Goal: Information Seeking & Learning: Learn about a topic

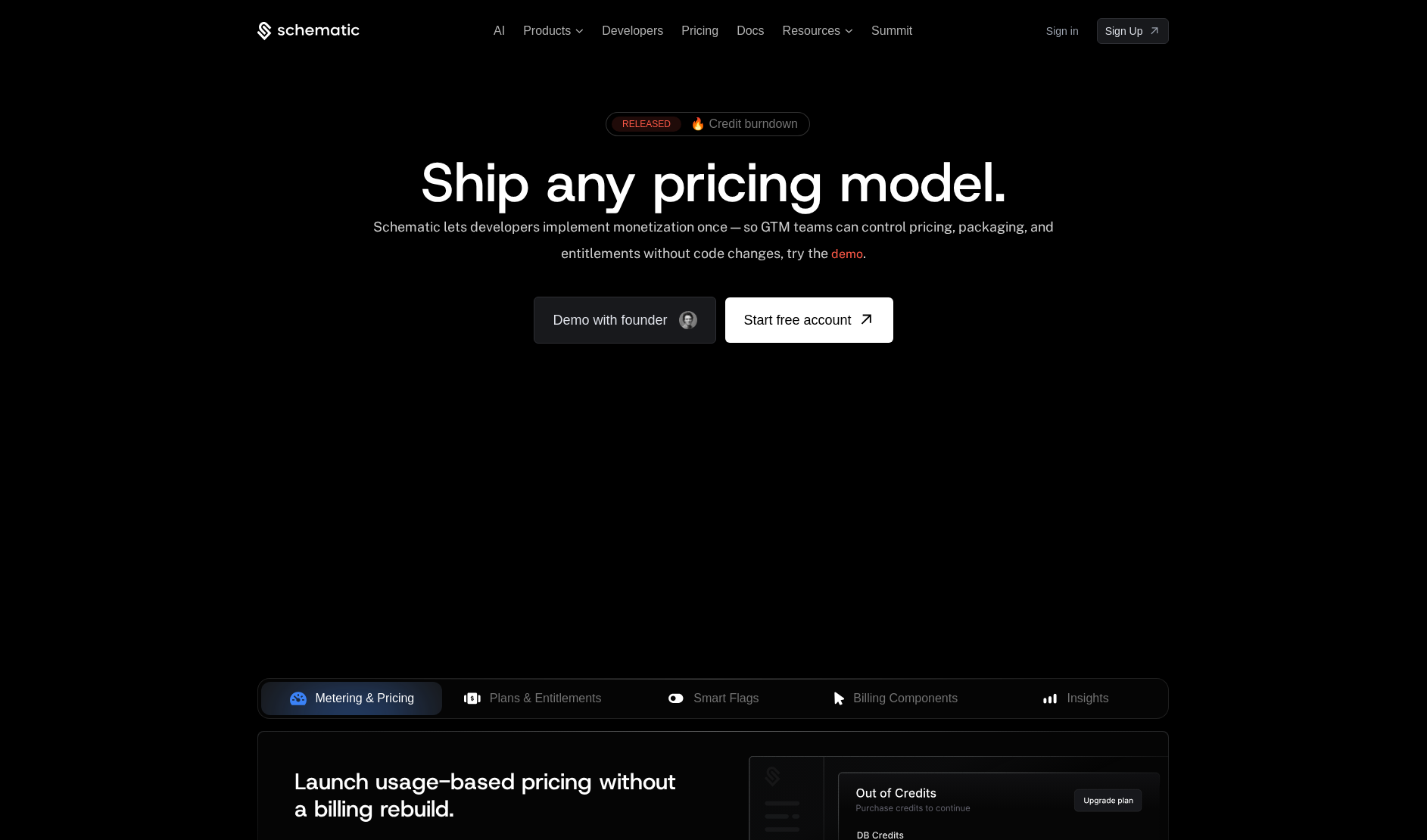
click at [171, 555] on div "AI Products Developers Pricing Docs Resources Summit Sign in Sign Up RELEASED 🔥…" at bounding box center [714, 541] width 1427 height 1081
click at [232, 340] on div "RELEASED 🔥 Credit burndown Ship any pricing model. Schematic lets developers im…" at bounding box center [713, 223] width 984 height 360
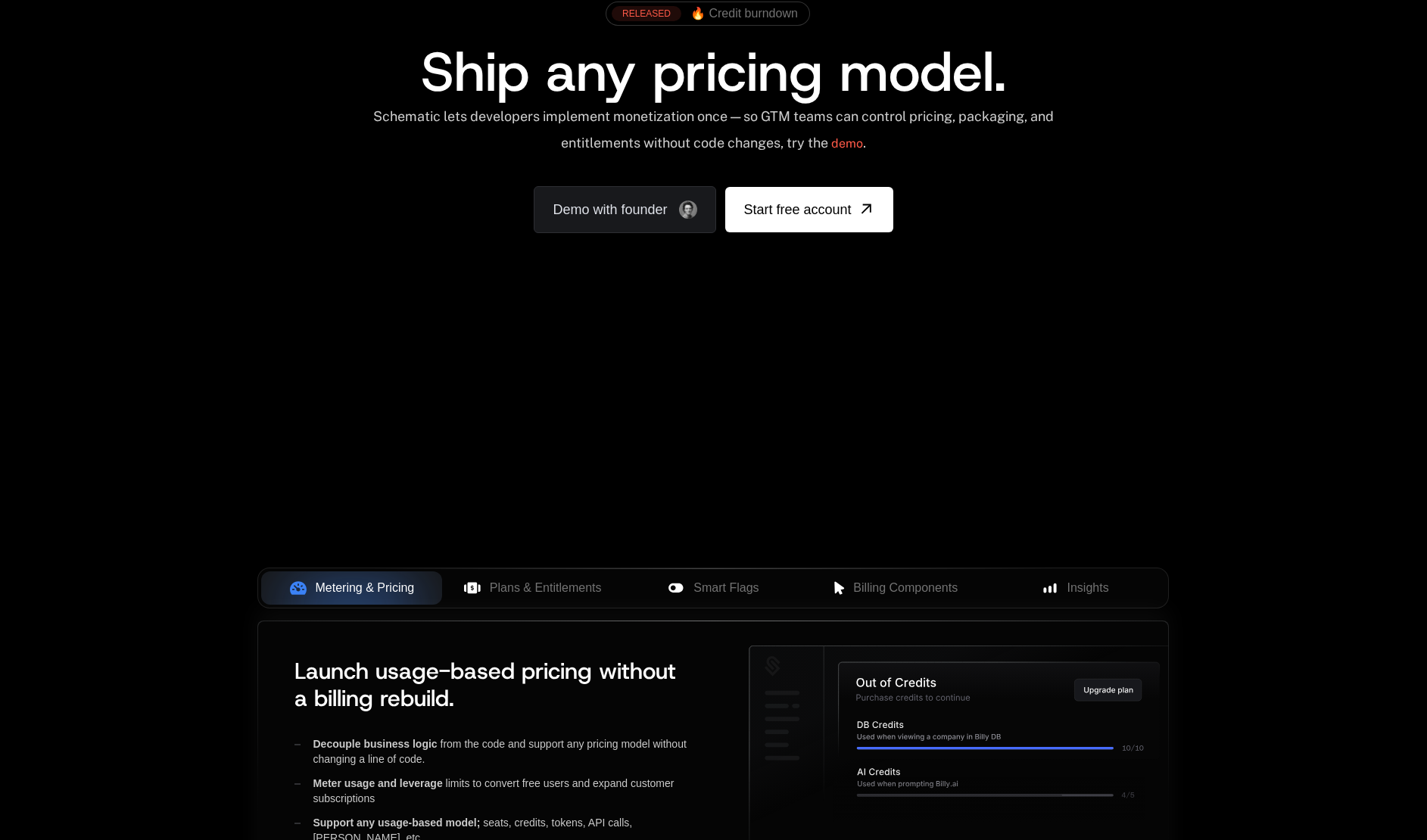
scroll to position [454, 0]
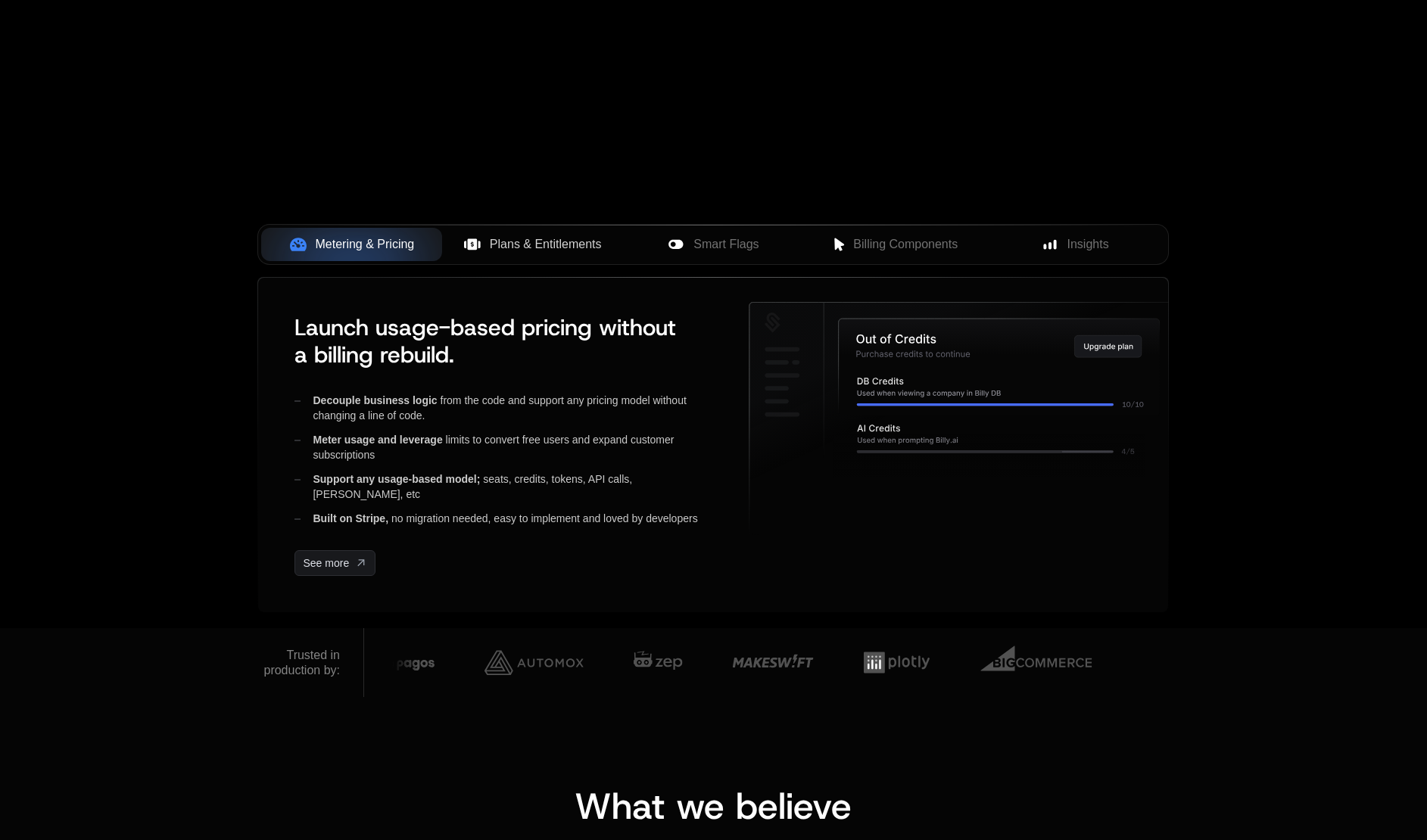
click at [495, 241] on span "Plans & Entitlements" at bounding box center [546, 243] width 112 height 18
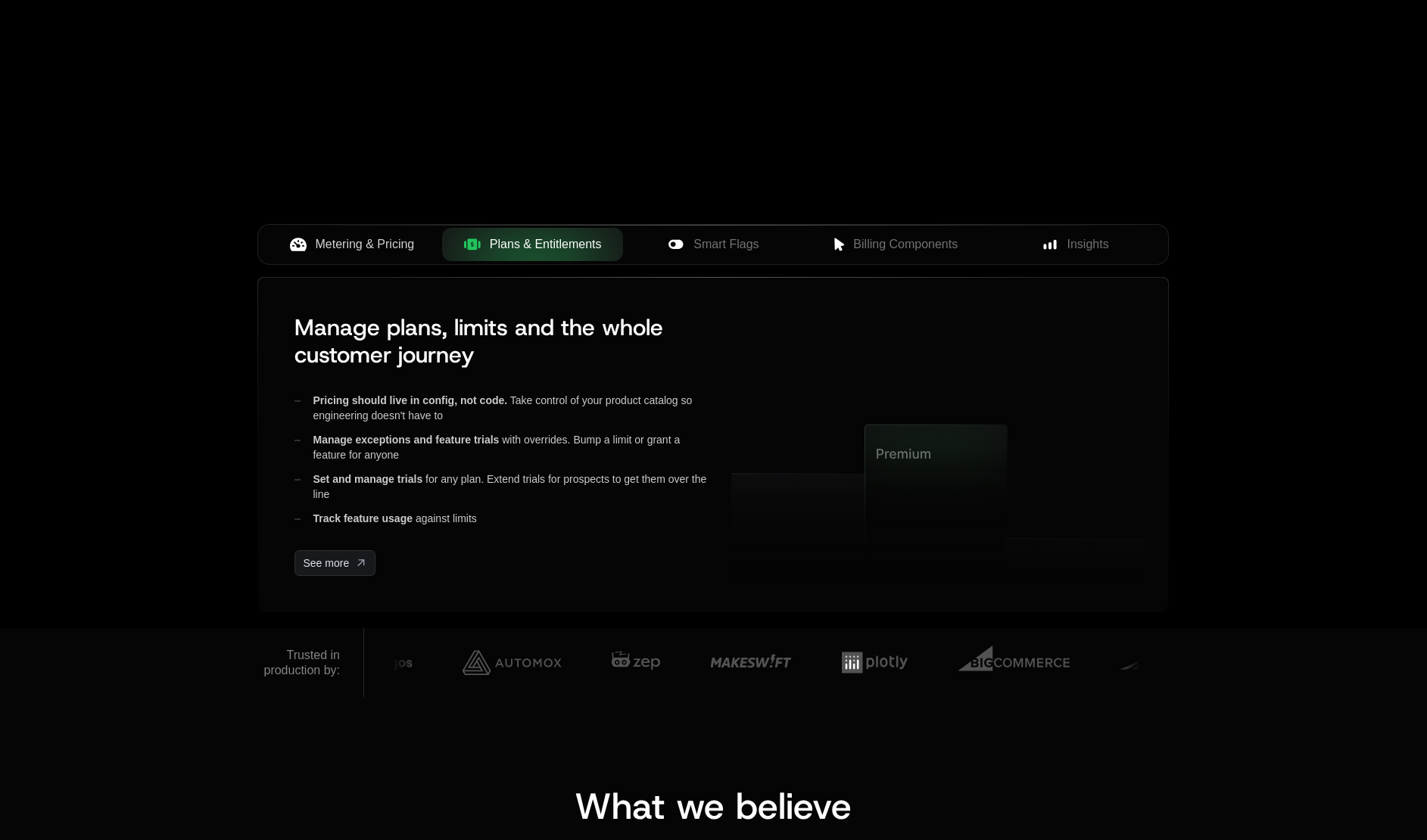
click at [367, 241] on span "Metering & Pricing" at bounding box center [365, 243] width 99 height 18
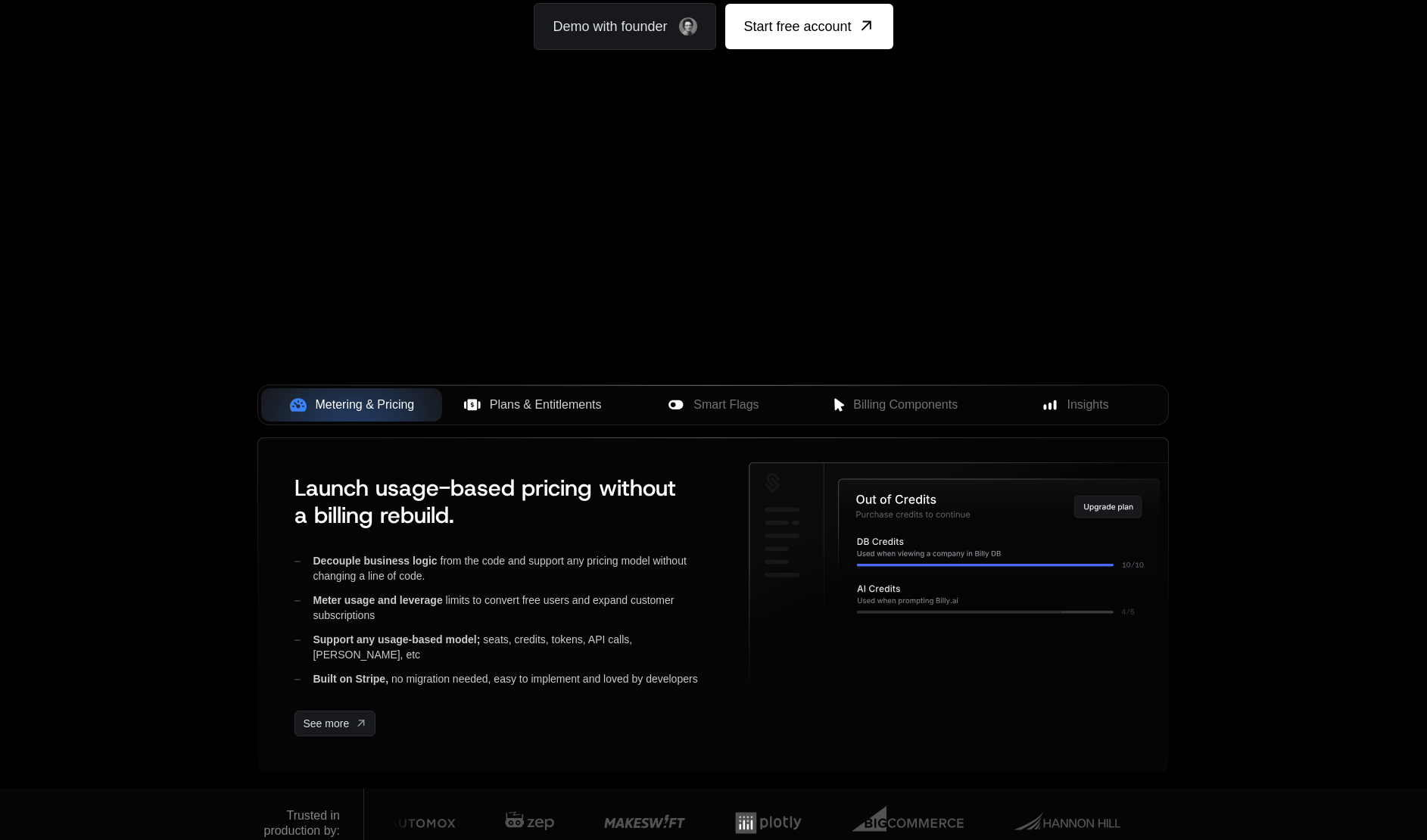
scroll to position [378, 0]
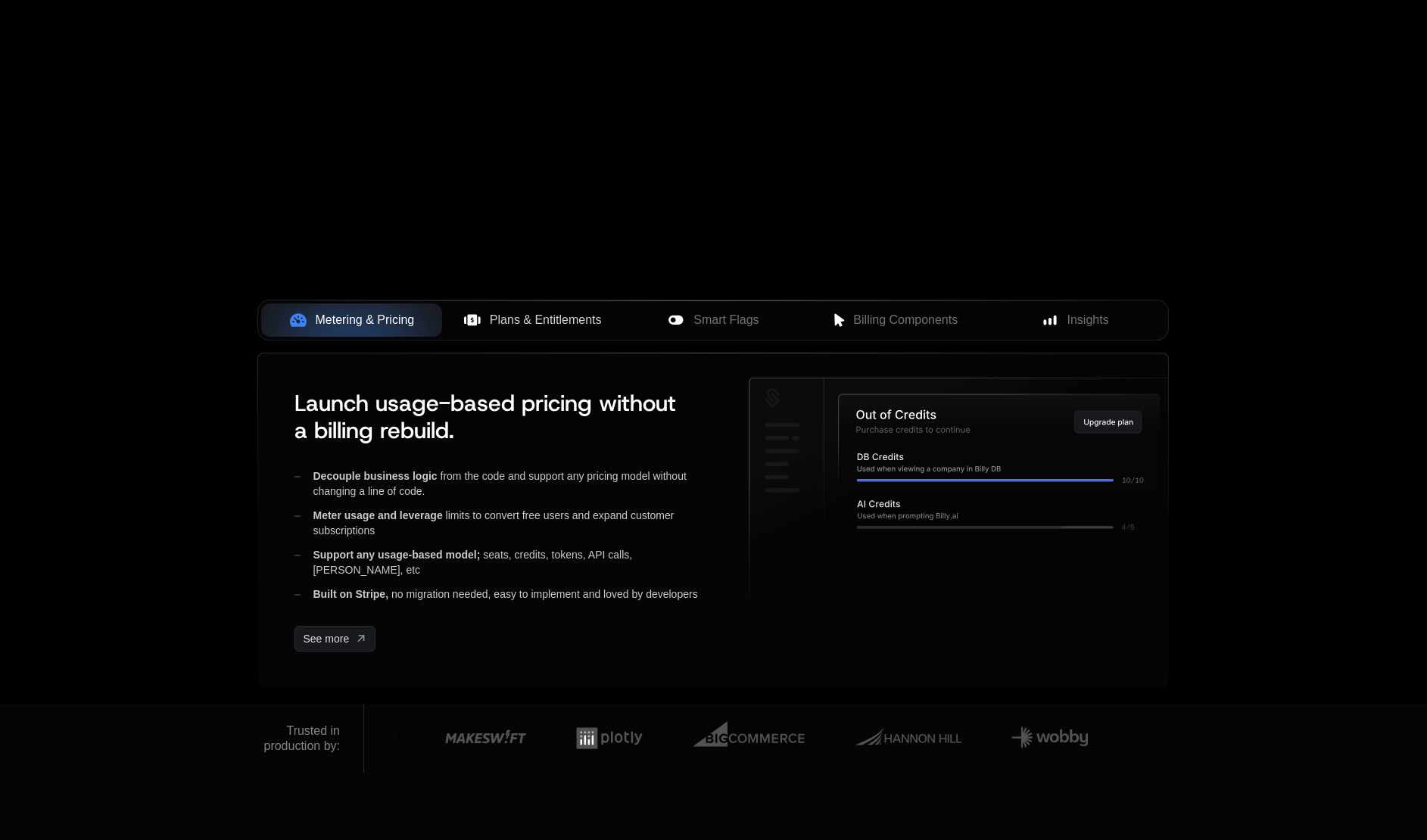
click at [46, 385] on div "AI Products Developers Pricing Docs Resources Summit Sign in Sign Up RELEASED 🔥…" at bounding box center [714, 163] width 1427 height 1081
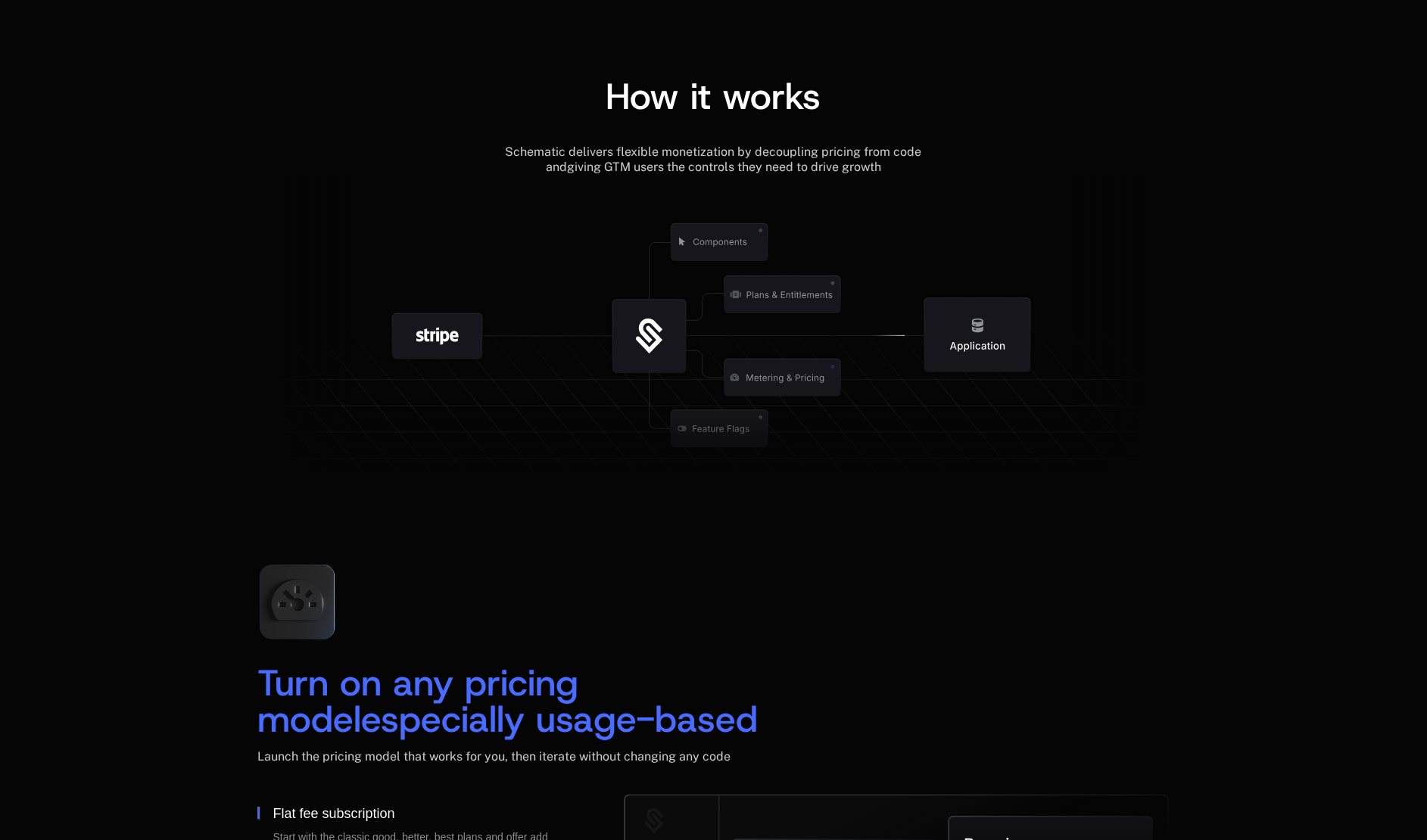
scroll to position [1891, 0]
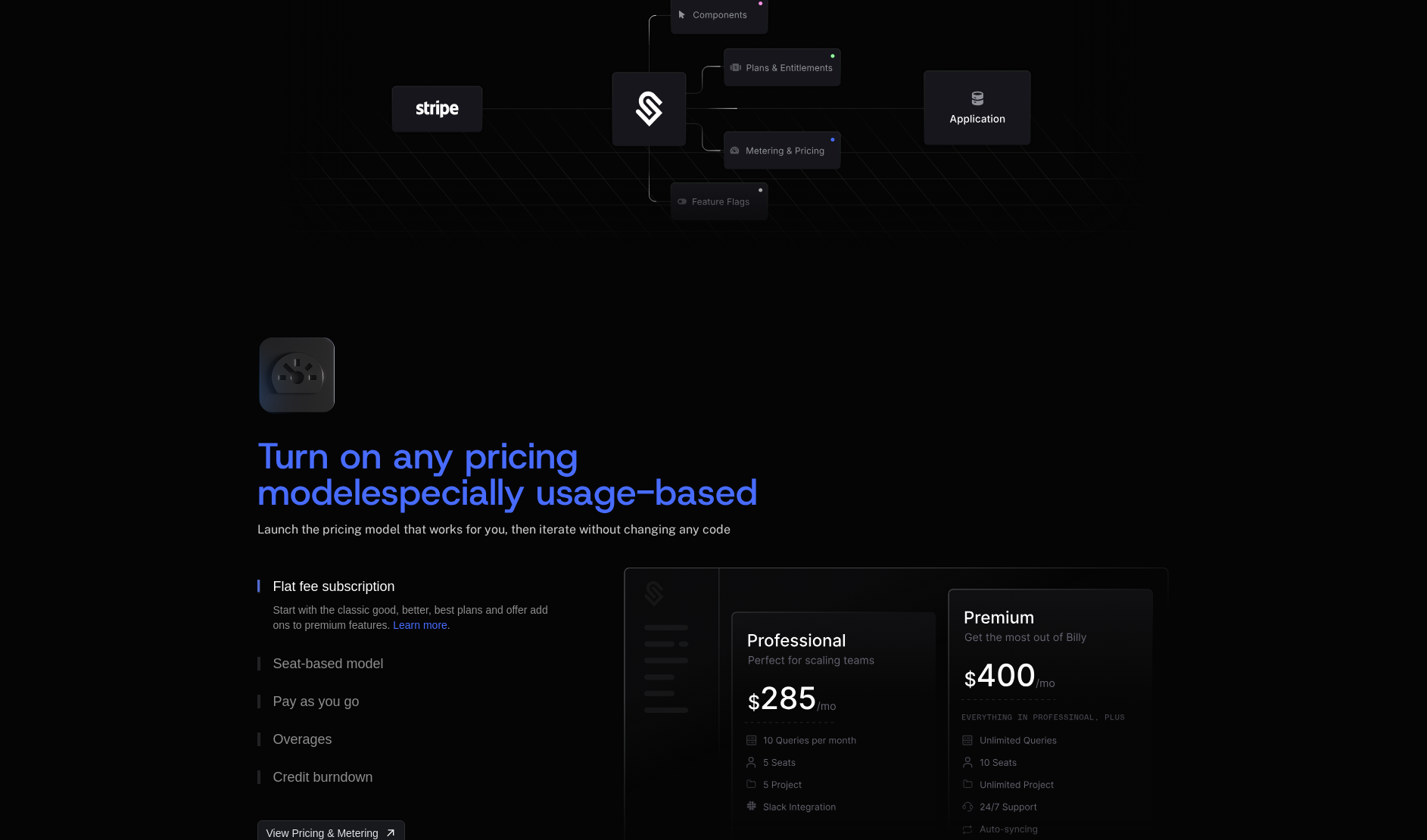
click at [92, 468] on div "Turn on any pricing model especially usage-based Launch the pricing model that …" at bounding box center [714, 598] width 1427 height 667
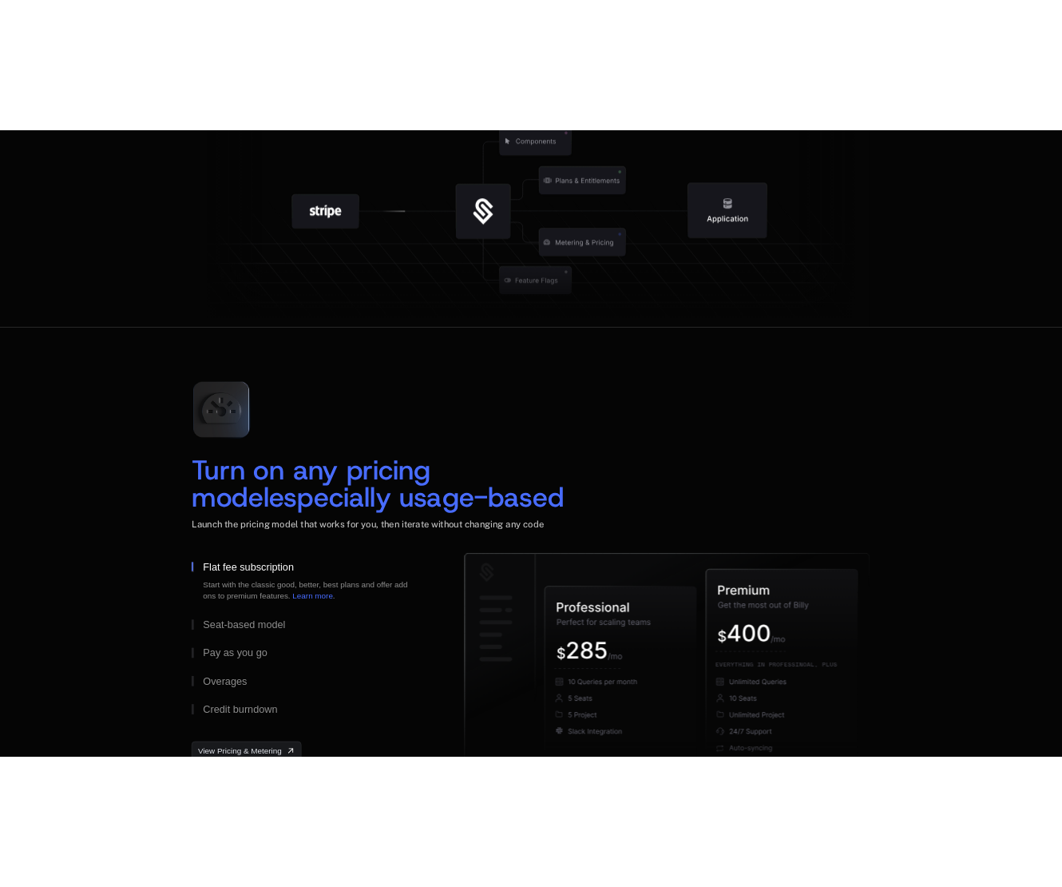
scroll to position [2019, 0]
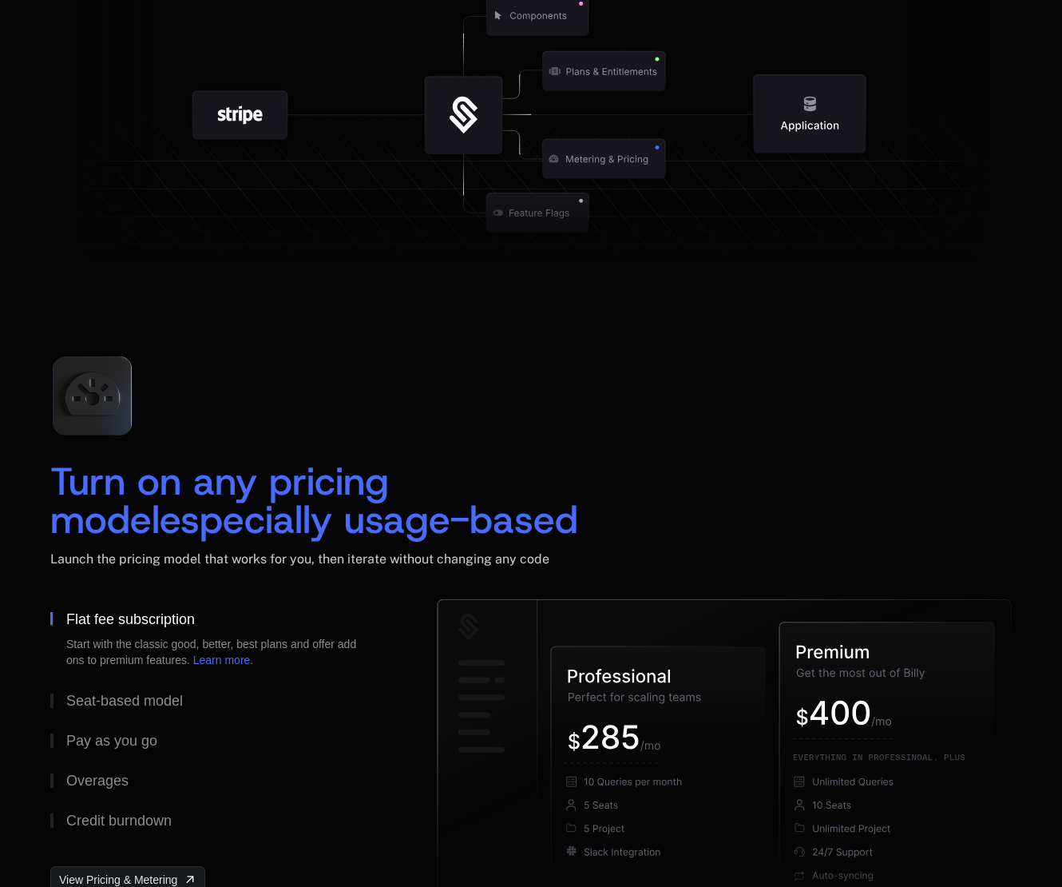
drag, startPoint x: 1074, startPoint y: 514, endPoint x: 185, endPoint y: 407, distance: 894.8
click at [427, 419] on div "Turn on any pricing model especially usage-based Launch the pricing model that …" at bounding box center [531, 471] width 962 height 256
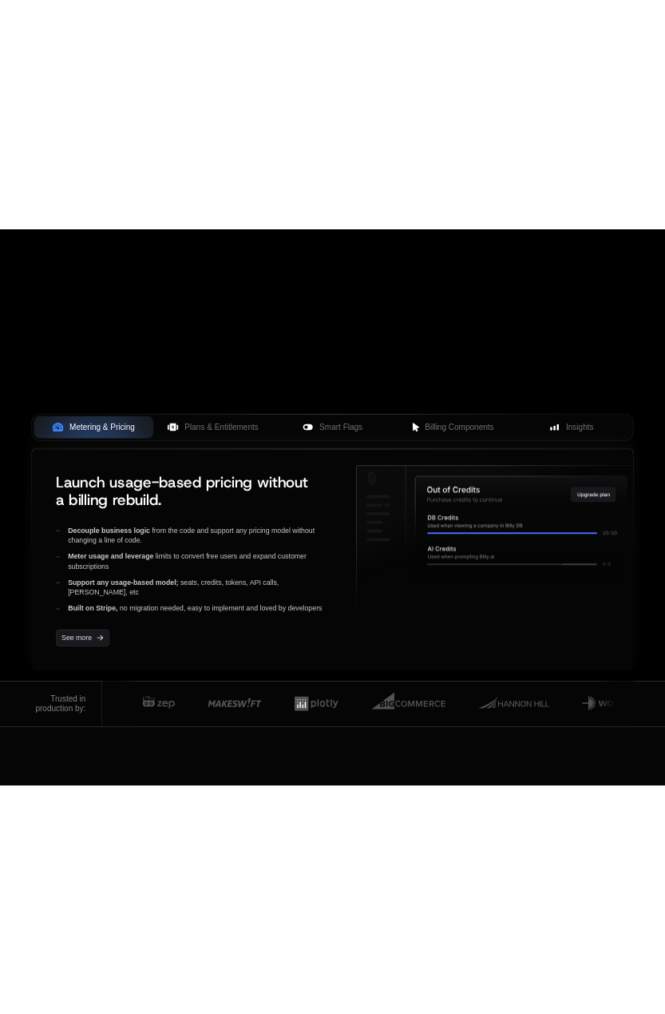
scroll to position [359, 0]
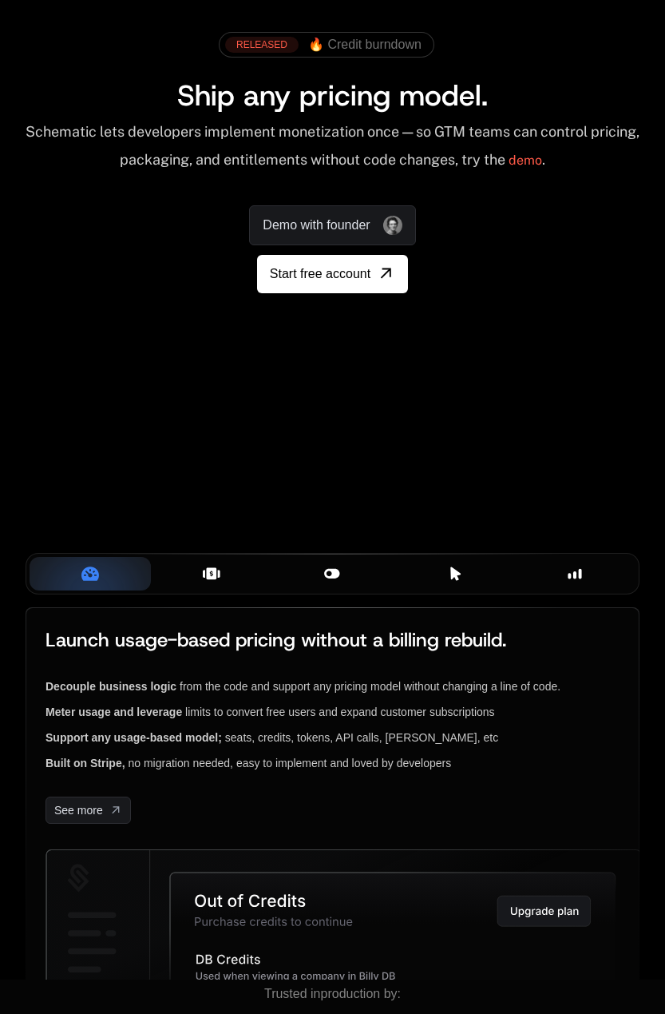
scroll to position [160, 0]
